Goal: Navigation & Orientation: Find specific page/section

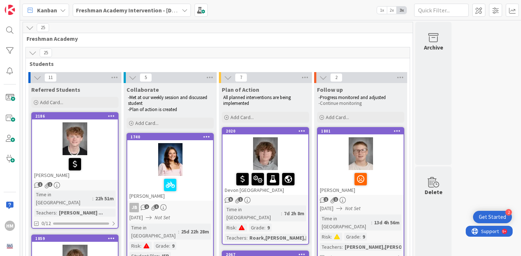
click at [134, 10] on b "Freshman Academy Intervention - [DATE]-[DATE]" at bounding box center [139, 10] width 127 height 7
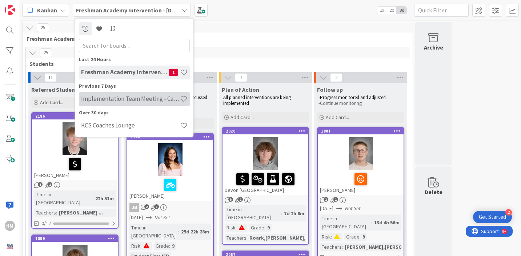
click at [118, 103] on div "Implementation Team Meeting - Career Themed" at bounding box center [134, 99] width 111 height 14
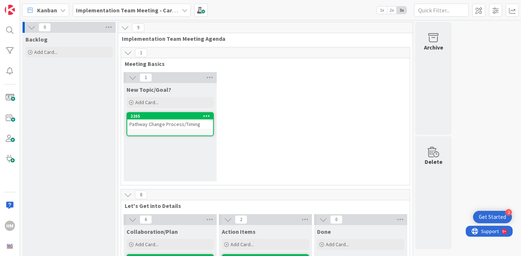
click at [162, 122] on div "Pathway Change Process/Timing" at bounding box center [170, 123] width 86 height 9
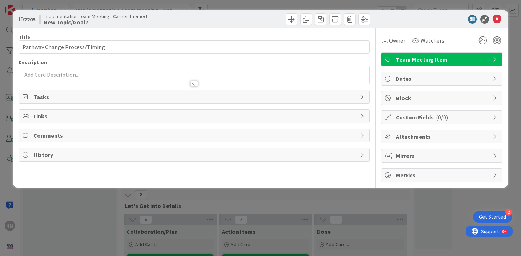
click at [162, 122] on div "Links" at bounding box center [194, 116] width 351 height 13
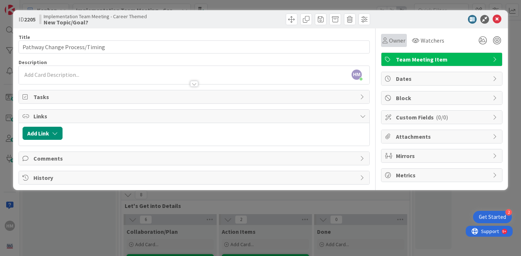
click at [390, 44] on span "Owner" at bounding box center [397, 40] width 16 height 9
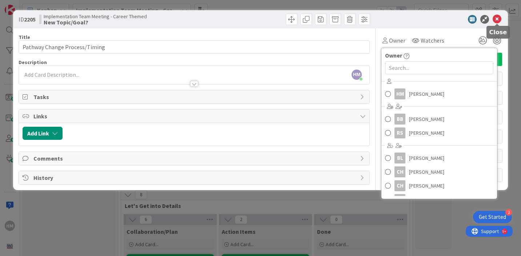
click at [499, 20] on icon at bounding box center [497, 19] width 9 height 9
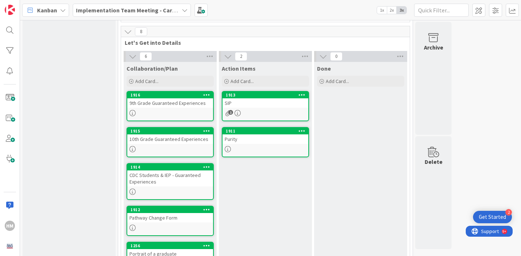
scroll to position [170, 0]
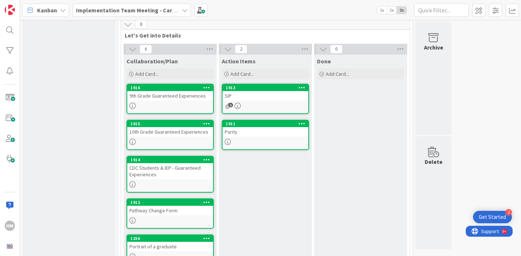
click at [149, 167] on div "CDC Students & IEP - Guaranteed Experiences" at bounding box center [170, 171] width 86 height 16
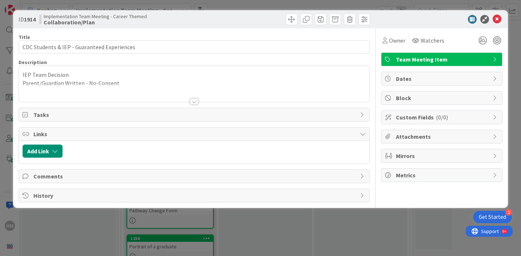
click at [194, 103] on div at bounding box center [194, 102] width 8 height 6
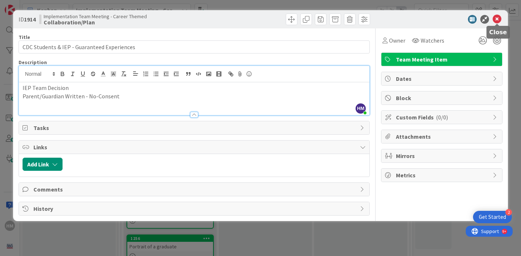
click at [498, 21] on icon at bounding box center [497, 19] width 9 height 9
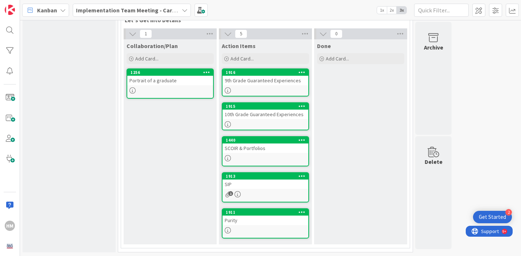
click at [256, 186] on div "SIP" at bounding box center [266, 183] width 86 height 9
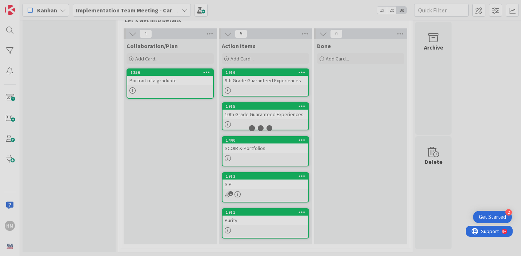
click at [256, 186] on div at bounding box center [260, 128] width 521 height 256
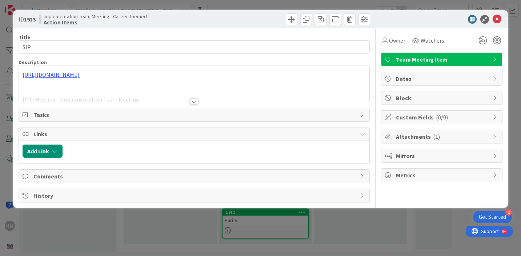
click at [194, 99] on div at bounding box center [194, 102] width 8 height 6
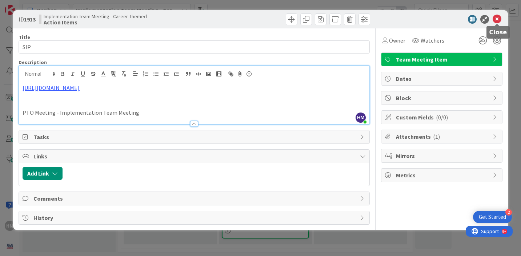
click at [497, 21] on icon at bounding box center [497, 19] width 9 height 9
